Goal: Transaction & Acquisition: Download file/media

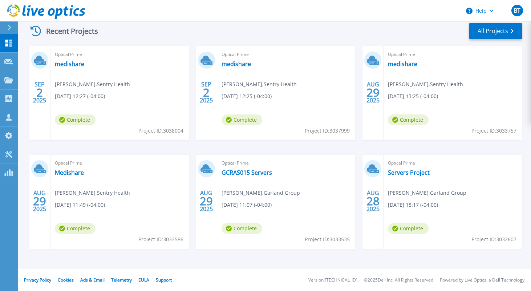
scroll to position [142, 0]
click at [500, 29] on link "All Projects" at bounding box center [496, 31] width 53 height 16
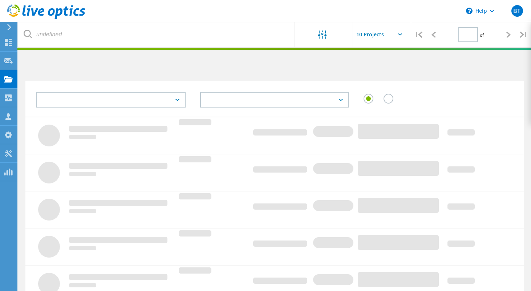
type input "1"
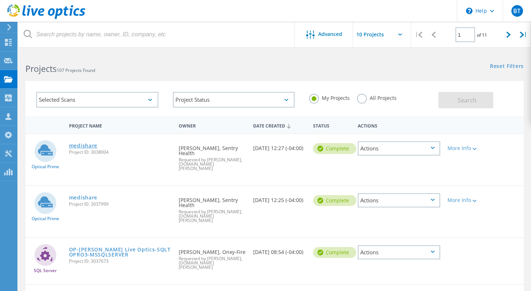
click at [73, 148] on link "medishare" at bounding box center [83, 145] width 28 height 5
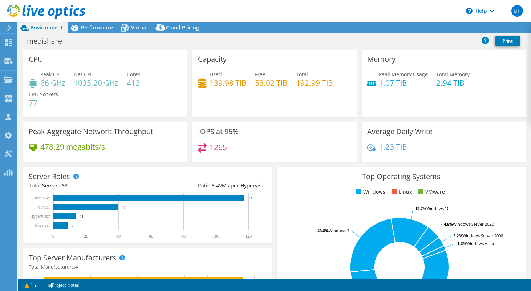
select select "[GEOGRAPHIC_DATA]"
click at [95, 27] on span "Performance" at bounding box center [97, 27] width 32 height 7
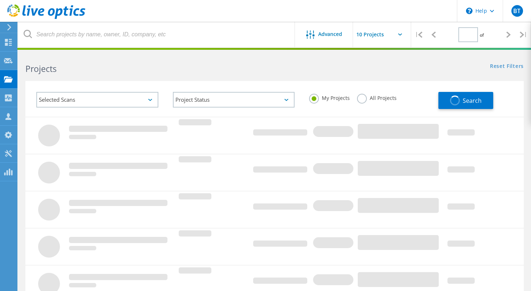
type input "1"
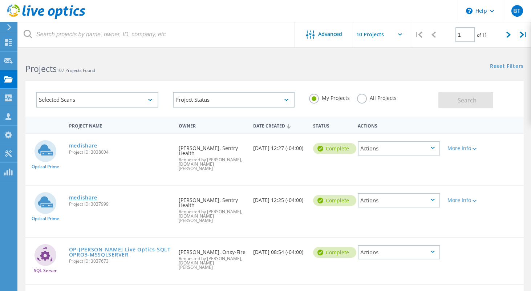
click at [74, 195] on link "medishare" at bounding box center [83, 197] width 28 height 5
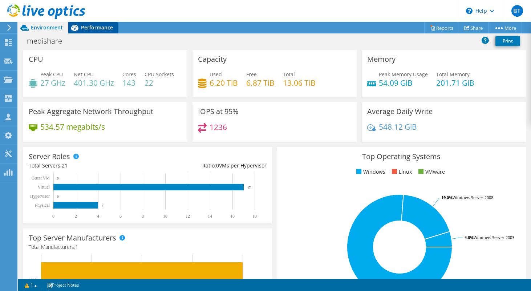
click at [89, 31] on div "Performance" at bounding box center [93, 28] width 50 height 12
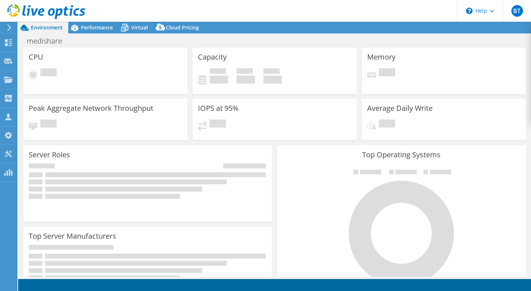
select select "USD"
select select "[GEOGRAPHIC_DATA]"
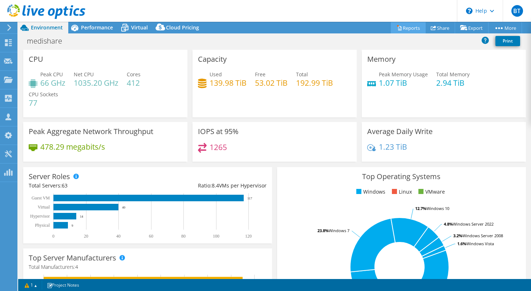
click at [401, 23] on link "Reports" at bounding box center [408, 27] width 35 height 11
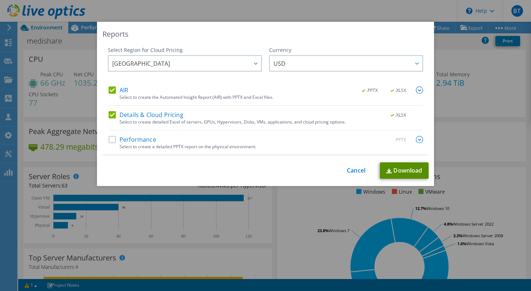
click at [397, 173] on link "Download" at bounding box center [404, 170] width 49 height 16
click at [193, 3] on div "Reports Select Region for Cloud Pricing Asia Pacific (Hong Kong) Asia Pacific (…" at bounding box center [265, 145] width 531 height 291
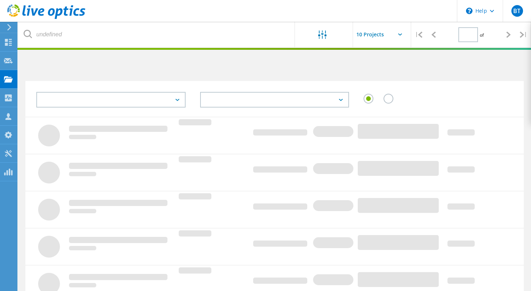
type input "1"
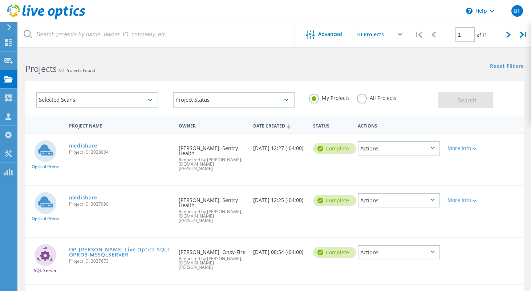
click at [90, 195] on link "medishare" at bounding box center [83, 197] width 28 height 5
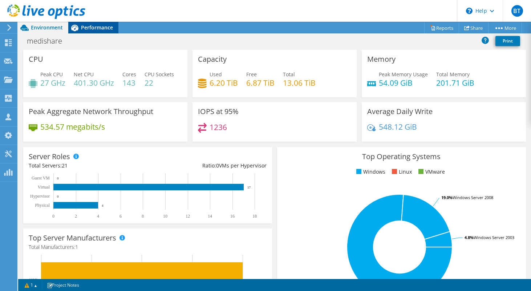
click at [86, 31] on div "Performance" at bounding box center [93, 28] width 50 height 12
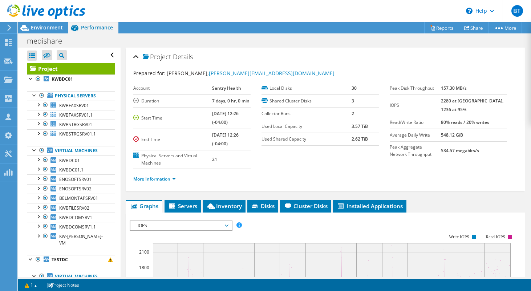
click at [43, 22] on div at bounding box center [42, 12] width 85 height 24
click at [43, 29] on span "Environment" at bounding box center [47, 27] width 32 height 7
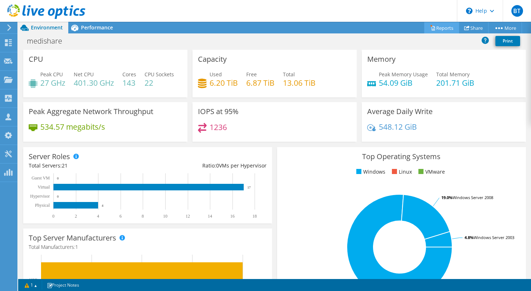
click at [446, 27] on link "Reports" at bounding box center [441, 27] width 35 height 11
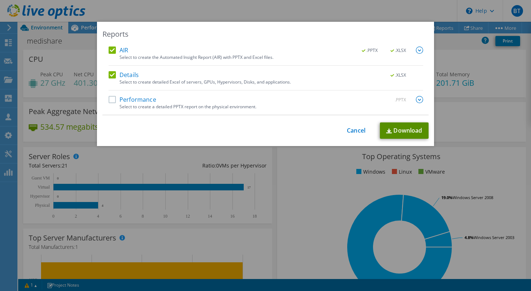
click at [418, 135] on link "Download" at bounding box center [404, 130] width 49 height 16
click at [117, 11] on div "Reports AIR .PPTX .XLSX Select to create the Automated Insight Report (AIR) wit…" at bounding box center [265, 145] width 531 height 291
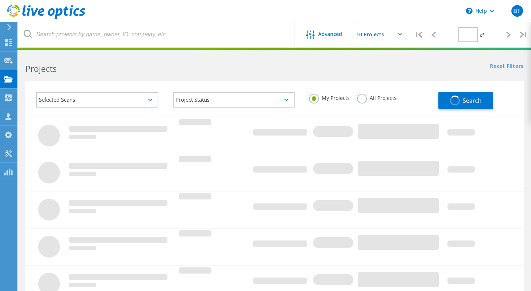
type input "1"
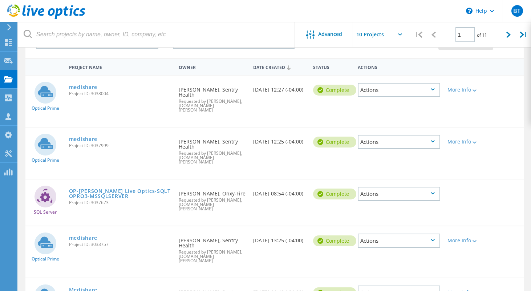
scroll to position [80, 0]
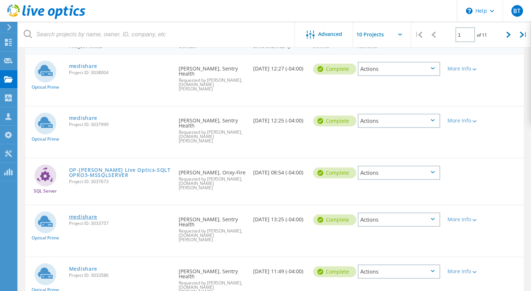
click at [80, 214] on link "medishare" at bounding box center [83, 216] width 28 height 5
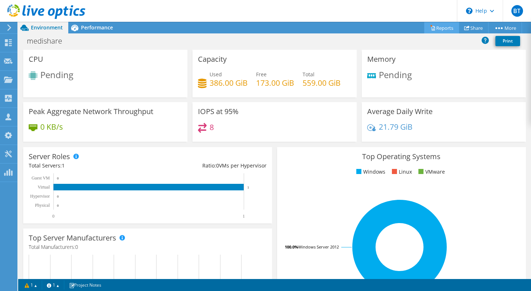
click at [438, 28] on link "Reports" at bounding box center [441, 27] width 35 height 11
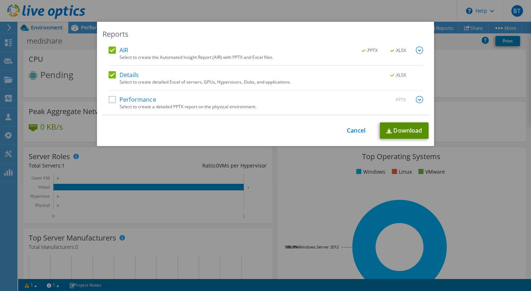
click at [399, 132] on link "Download" at bounding box center [404, 130] width 49 height 16
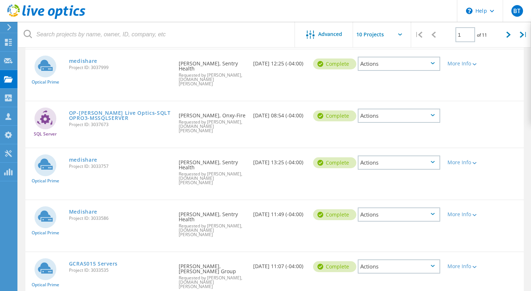
scroll to position [146, 0]
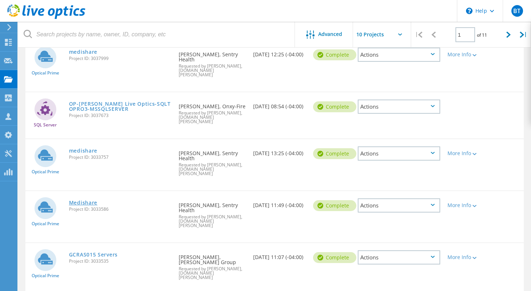
click at [88, 200] on link "Medishare" at bounding box center [83, 202] width 28 height 5
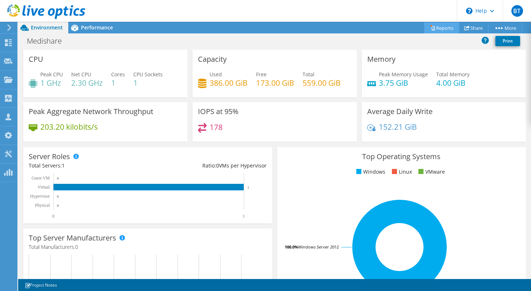
click at [437, 26] on link "Reports" at bounding box center [441, 27] width 35 height 11
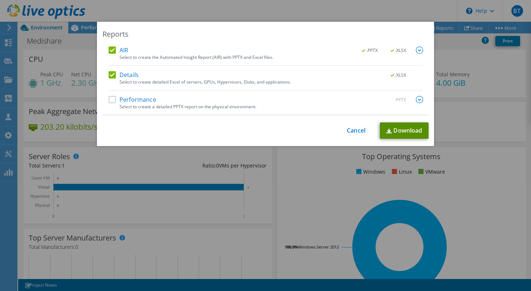
click at [404, 134] on link "Download" at bounding box center [404, 130] width 49 height 16
